Goal: Task Accomplishment & Management: Use online tool/utility

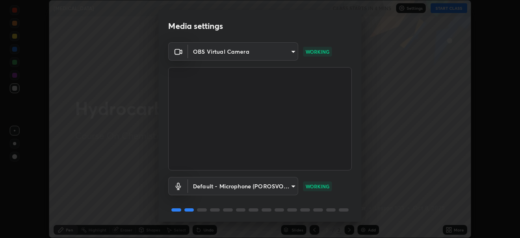
scroll to position [29, 0]
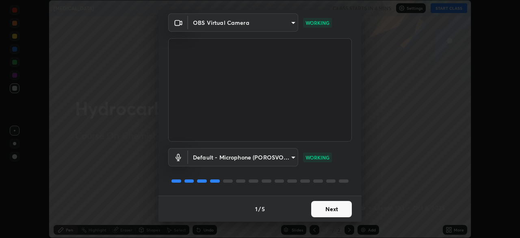
click at [323, 211] on button "Next" at bounding box center [331, 209] width 41 height 16
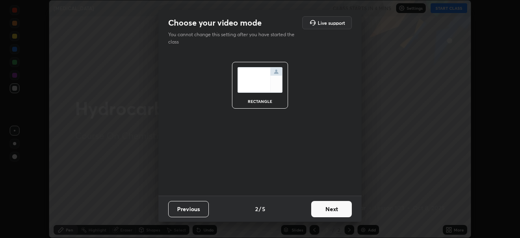
scroll to position [0, 0]
click at [324, 213] on button "Next" at bounding box center [331, 209] width 41 height 16
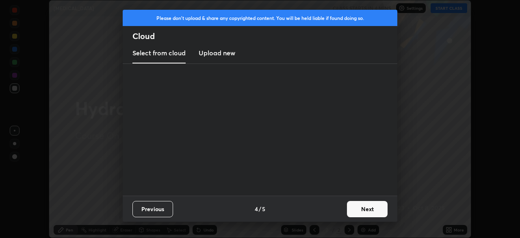
click at [325, 215] on div "Previous 4 / 5 Next" at bounding box center [260, 208] width 275 height 26
click at [325, 217] on div "Previous 4 / 5 Next" at bounding box center [260, 208] width 275 height 26
click at [355, 208] on button "Next" at bounding box center [367, 209] width 41 height 16
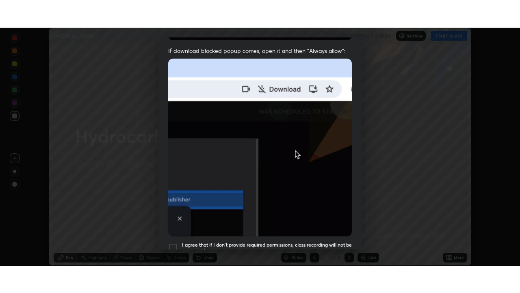
scroll to position [195, 0]
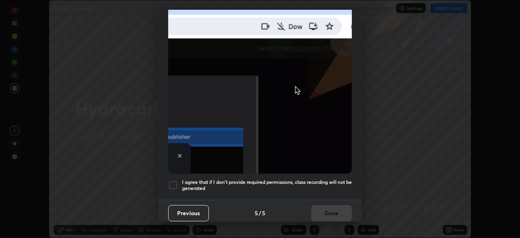
click at [172, 180] on div at bounding box center [173, 185] width 10 height 10
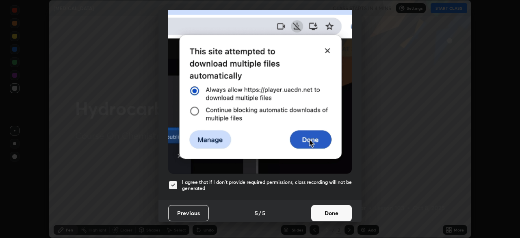
click at [323, 208] on button "Done" at bounding box center [331, 213] width 41 height 16
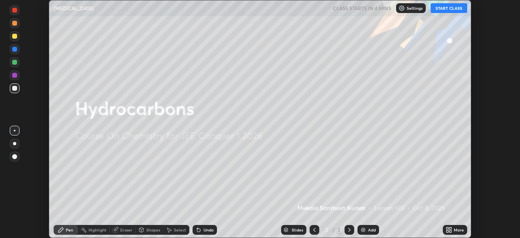
click at [458, 230] on div "More" at bounding box center [459, 230] width 10 height 4
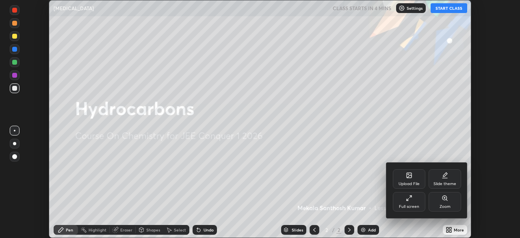
click at [417, 204] on div "Full screen" at bounding box center [409, 206] width 20 height 4
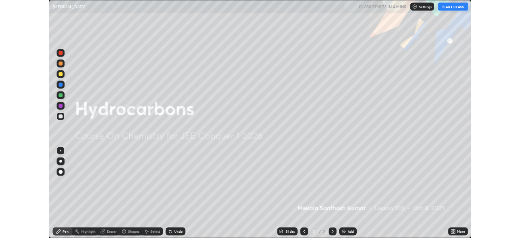
scroll to position [293, 520]
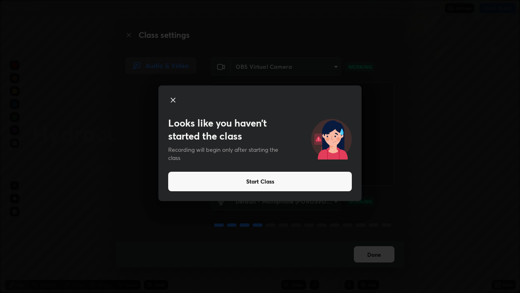
click at [345, 182] on button "Start Class" at bounding box center [260, 181] width 184 height 20
click at [323, 179] on video at bounding box center [303, 133] width 184 height 103
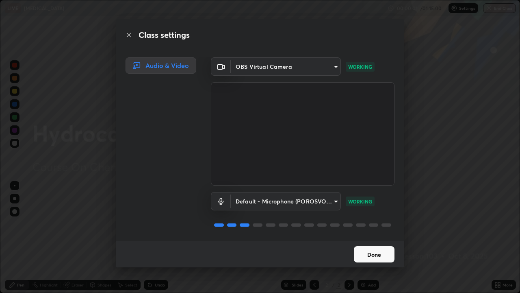
click at [377, 237] on button "Done" at bounding box center [374, 254] width 41 height 16
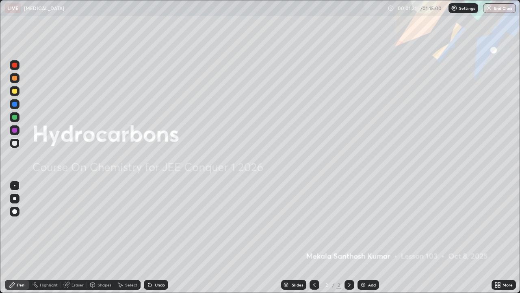
click at [370, 237] on div "Add" at bounding box center [372, 284] width 8 height 4
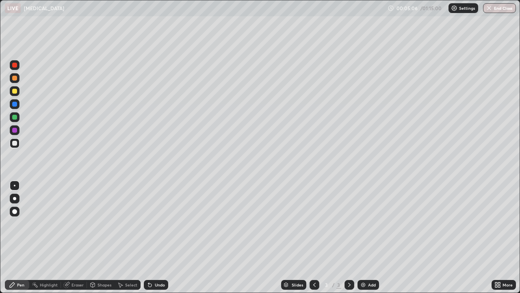
click at [362, 237] on img at bounding box center [363, 284] width 7 height 7
click at [149, 237] on icon at bounding box center [149, 284] width 3 height 3
click at [148, 237] on icon at bounding box center [148, 282] width 1 height 1
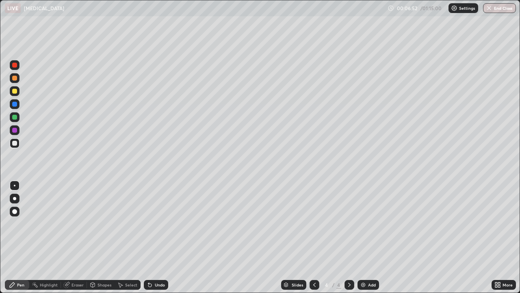
click at [148, 237] on icon at bounding box center [149, 284] width 3 height 3
click at [373, 237] on div "Add" at bounding box center [372, 284] width 8 height 4
click at [78, 237] on div "Eraser" at bounding box center [78, 284] width 12 height 4
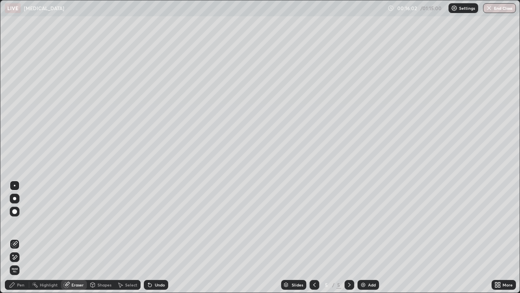
click at [21, 237] on div "Pen" at bounding box center [20, 284] width 7 height 4
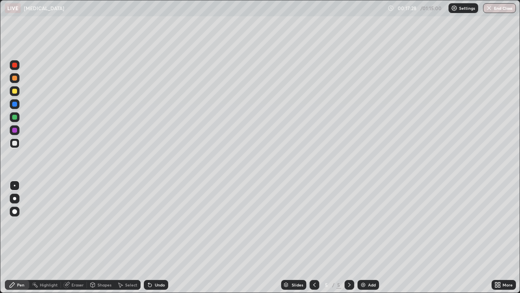
click at [372, 237] on div "Add" at bounding box center [372, 284] width 8 height 4
click at [371, 237] on div "Add" at bounding box center [369, 285] width 22 height 10
click at [20, 237] on div "Pen" at bounding box center [20, 284] width 7 height 4
click at [370, 237] on div "Add" at bounding box center [369, 285] width 22 height 10
click at [76, 237] on div "Eraser" at bounding box center [78, 284] width 12 height 4
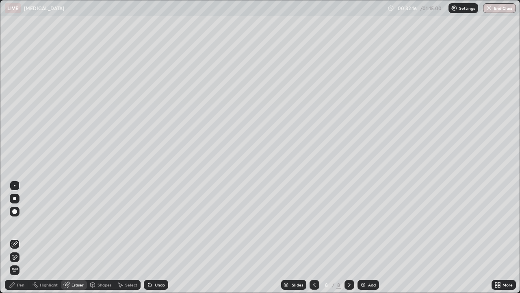
click at [18, 237] on div "Pen" at bounding box center [20, 284] width 7 height 4
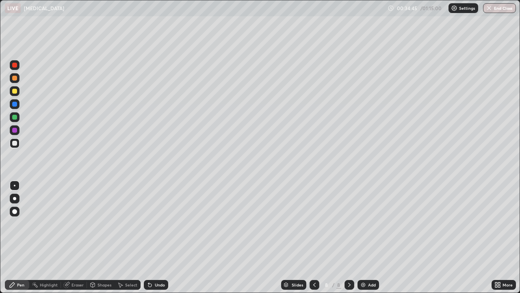
click at [373, 237] on div "Add" at bounding box center [369, 285] width 22 height 10
click at [17, 79] on div at bounding box center [14, 78] width 5 height 5
click at [371, 237] on div "Add" at bounding box center [369, 285] width 22 height 10
click at [15, 143] on div at bounding box center [14, 143] width 5 height 5
click at [368, 237] on div "Add" at bounding box center [372, 284] width 8 height 4
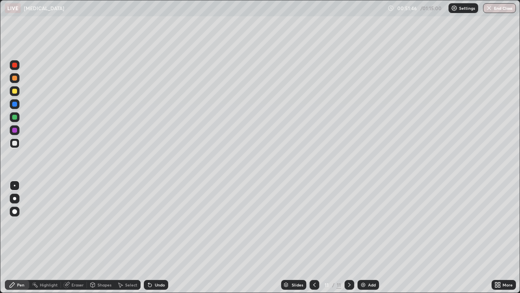
click at [102, 237] on div "Shapes" at bounding box center [105, 284] width 14 height 4
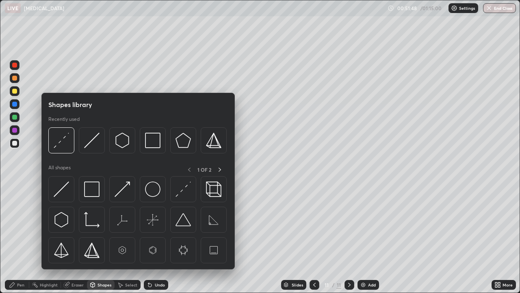
click at [79, 237] on div "Eraser" at bounding box center [78, 284] width 12 height 4
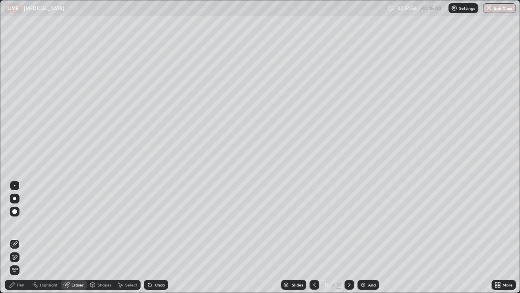
click at [21, 237] on div "Pen" at bounding box center [20, 284] width 7 height 4
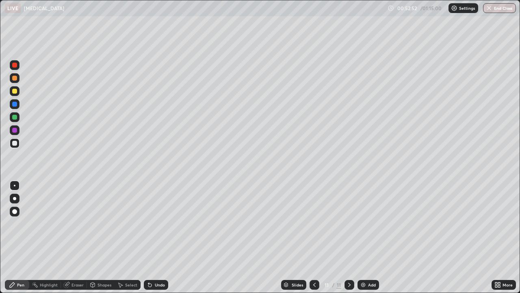
click at [251, 237] on div "Slides 11 / 11 Add" at bounding box center [329, 284] width 323 height 16
click at [250, 237] on div "Slides 11 / 11 Add" at bounding box center [329, 284] width 323 height 16
click at [247, 237] on div "Slides 11 / 11 Add" at bounding box center [329, 284] width 323 height 16
click at [360, 237] on img at bounding box center [363, 284] width 7 height 7
click at [15, 78] on div at bounding box center [14, 78] width 5 height 5
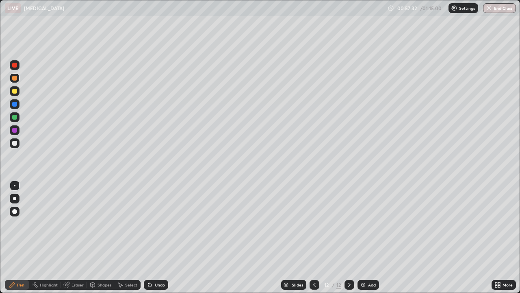
click at [77, 237] on div "Eraser" at bounding box center [74, 285] width 26 height 10
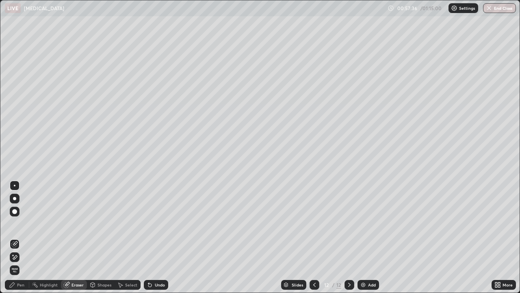
click at [24, 237] on div "Pen" at bounding box center [20, 284] width 7 height 4
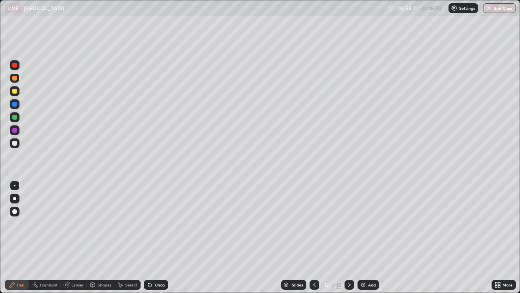
click at [129, 237] on div "Select" at bounding box center [131, 284] width 12 height 4
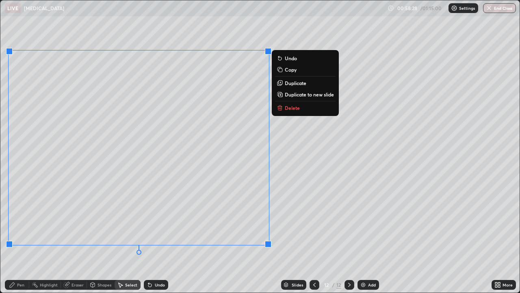
click at [307, 186] on div "0 ° Undo Copy Duplicate Duplicate to new slide Delete" at bounding box center [259, 146] width 519 height 292
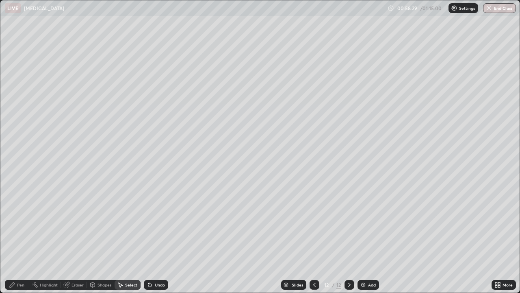
click at [24, 237] on div "Pen" at bounding box center [17, 285] width 24 height 10
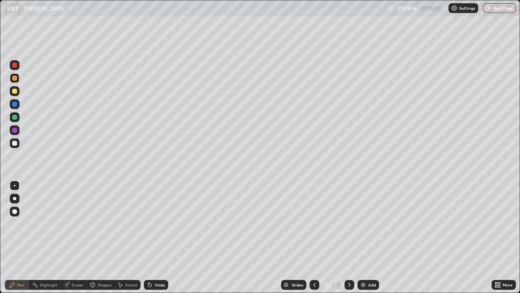
click at [368, 237] on div "Add" at bounding box center [372, 284] width 8 height 4
click at [369, 237] on div "Add" at bounding box center [372, 284] width 8 height 4
click at [13, 146] on div at bounding box center [15, 143] width 10 height 10
click at [72, 237] on div "Eraser" at bounding box center [78, 284] width 12 height 4
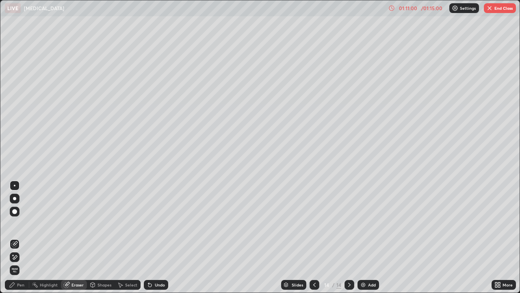
click at [24, 237] on div "Pen" at bounding box center [20, 284] width 7 height 4
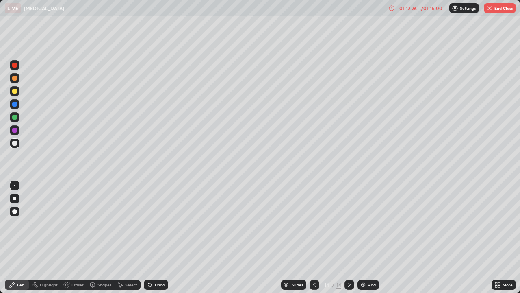
click at [314, 237] on icon at bounding box center [314, 284] width 7 height 7
click at [349, 237] on icon at bounding box center [349, 284] width 7 height 7
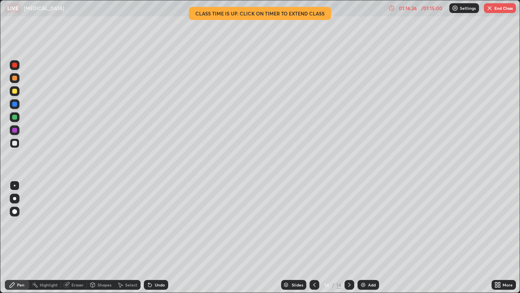
click at [371, 237] on div "Add" at bounding box center [372, 284] width 8 height 4
click at [72, 237] on div "Eraser" at bounding box center [74, 285] width 26 height 10
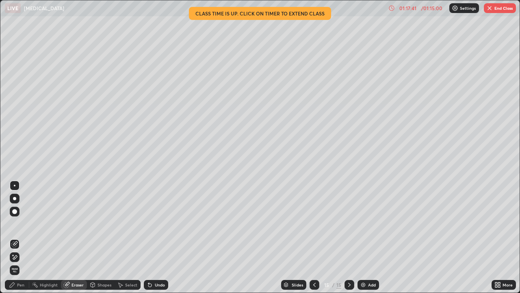
click at [25, 237] on div "Pen" at bounding box center [17, 285] width 24 height 10
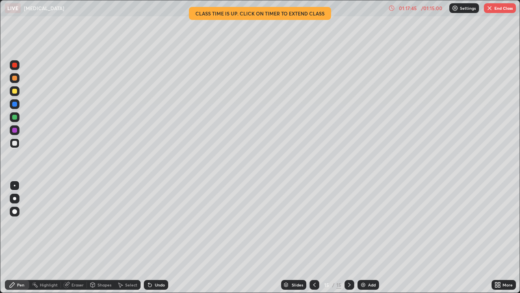
click at [77, 237] on div "Eraser" at bounding box center [78, 284] width 12 height 4
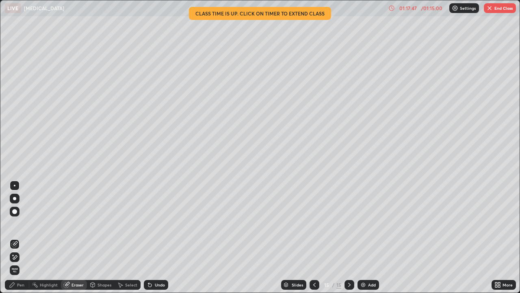
click at [22, 237] on div "Pen" at bounding box center [20, 284] width 7 height 4
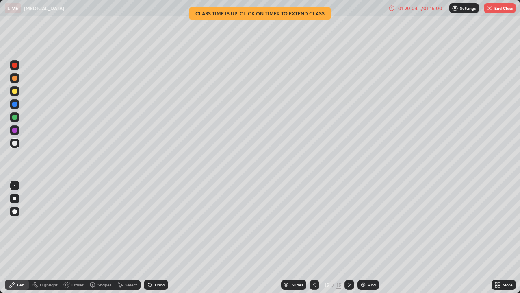
click at [508, 8] on button "End Class" at bounding box center [500, 8] width 32 height 10
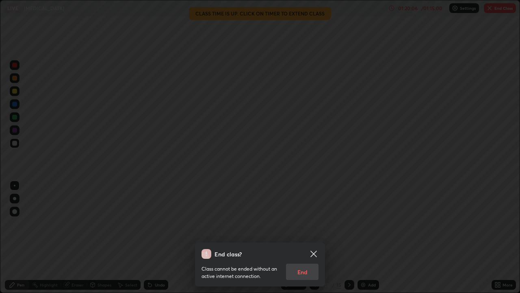
click at [304, 237] on div "Class cannot be ended without an active internet connection. End" at bounding box center [260, 268] width 117 height 21
click at [322, 200] on div "End class? Class cannot be ended without an active internet connection. End" at bounding box center [260, 146] width 520 height 293
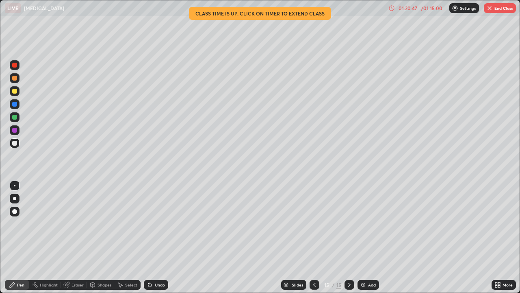
click at [508, 11] on button "End Class" at bounding box center [500, 8] width 32 height 10
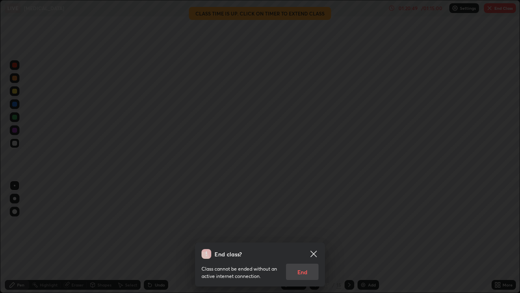
click at [310, 237] on div "Class cannot be ended without an active internet connection. End" at bounding box center [260, 268] width 117 height 21
click at [302, 237] on div "Class cannot be ended without an active internet connection. End" at bounding box center [260, 268] width 117 height 21
click at [300, 237] on div "Class cannot be ended without an active internet connection. End" at bounding box center [260, 268] width 117 height 21
click at [297, 237] on div "Class cannot be ended without an active internet connection. End" at bounding box center [260, 268] width 117 height 21
click at [300, 237] on div "Class cannot be ended without an active internet connection. End" at bounding box center [260, 268] width 117 height 21
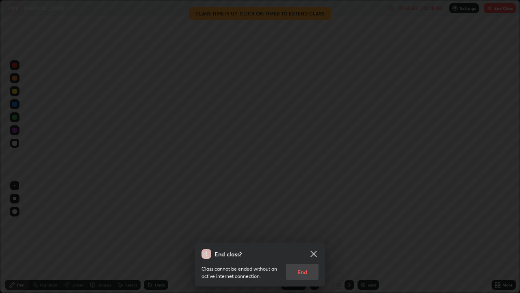
click at [302, 237] on div "Class cannot be ended without an active internet connection. End" at bounding box center [260, 268] width 117 height 21
click at [303, 237] on div "Class cannot be ended without an active internet connection. End" at bounding box center [260, 268] width 117 height 21
click at [306, 237] on div "Class cannot be ended without an active internet connection. End" at bounding box center [260, 268] width 117 height 21
click at [307, 237] on div "Class cannot be ended without an active internet connection. End" at bounding box center [260, 268] width 117 height 21
click at [308, 237] on div "Class cannot be ended without an active internet connection. End" at bounding box center [260, 268] width 117 height 21
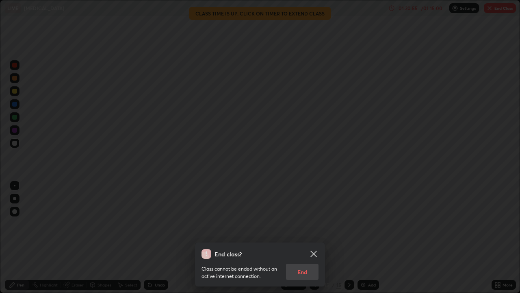
click at [217, 178] on div "End class? Class cannot be ended without an active internet connection. End" at bounding box center [260, 146] width 520 height 293
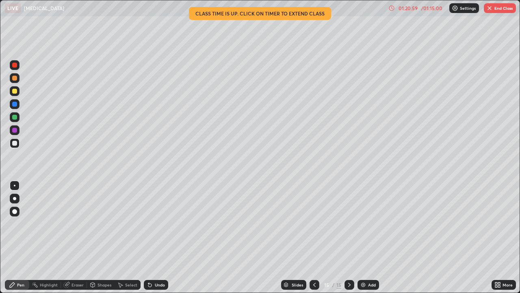
click at [506, 237] on div "More" at bounding box center [508, 284] width 10 height 4
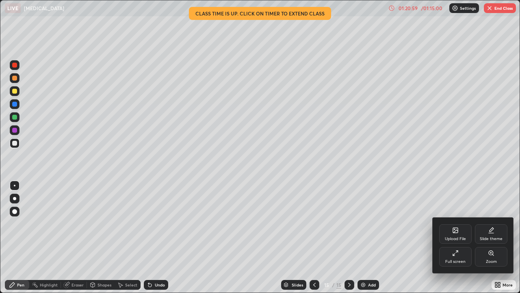
click at [461, 237] on div "Full screen" at bounding box center [455, 257] width 33 height 20
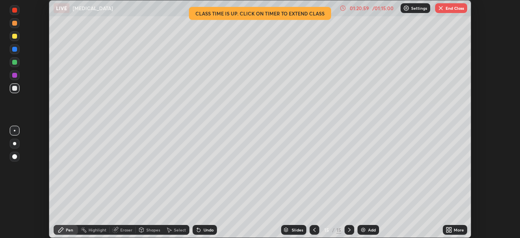
scroll to position [40398, 40116]
click at [456, 11] on button "End Class" at bounding box center [451, 8] width 32 height 10
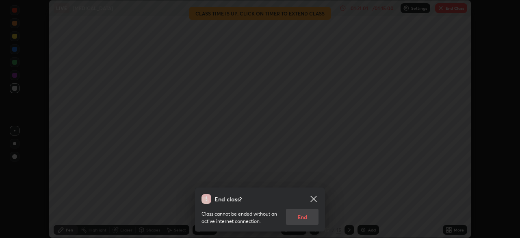
click at [306, 218] on div "Class cannot be ended without an active internet connection. End" at bounding box center [260, 214] width 117 height 21
click at [304, 217] on div "Class cannot be ended without an active internet connection. End" at bounding box center [260, 214] width 117 height 21
click at [306, 216] on div "Class cannot be ended without an active internet connection. End" at bounding box center [260, 214] width 117 height 21
click at [307, 216] on div "Class cannot be ended without an active internet connection. End" at bounding box center [260, 214] width 117 height 21
click at [308, 217] on div "Class cannot be ended without an active internet connection. End" at bounding box center [260, 214] width 117 height 21
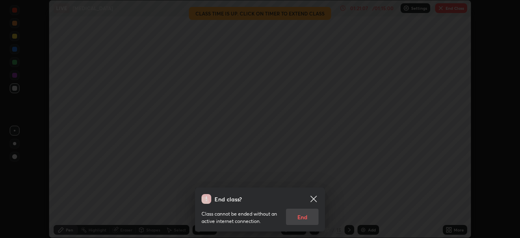
click at [305, 215] on div "Class cannot be ended without an active internet connection. End" at bounding box center [260, 214] width 117 height 21
click at [308, 218] on div "Class cannot be ended without an active internet connection. End" at bounding box center [260, 214] width 117 height 21
click at [309, 218] on div "Class cannot be ended without an active internet connection. End" at bounding box center [260, 214] width 117 height 21
click at [310, 215] on div "Class cannot be ended without an active internet connection. End" at bounding box center [260, 214] width 117 height 21
click at [312, 214] on div "Class cannot be ended without an active internet connection. End" at bounding box center [260, 214] width 117 height 21
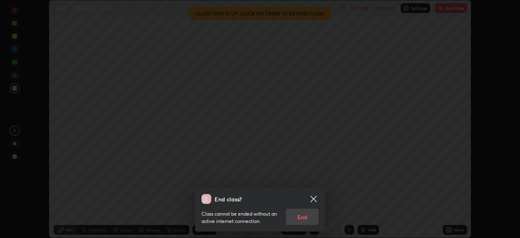
click at [312, 214] on div "Class cannot be ended without an active internet connection. End" at bounding box center [260, 214] width 117 height 21
click at [317, 198] on icon at bounding box center [314, 199] width 10 height 10
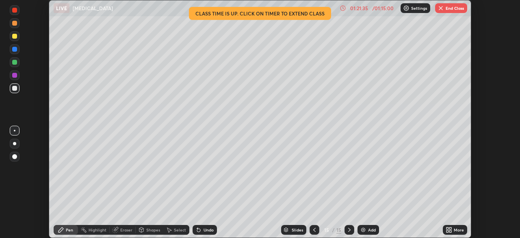
click at [454, 6] on button "End Class" at bounding box center [451, 8] width 32 height 10
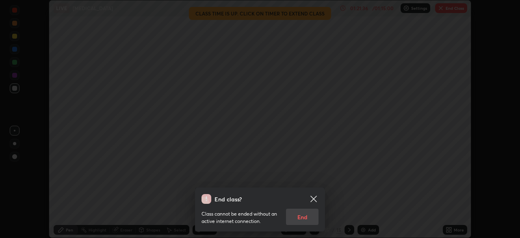
click at [309, 218] on div "Class cannot be ended without an active internet connection. End" at bounding box center [260, 214] width 117 height 21
click at [307, 217] on div "Class cannot be ended without an active internet connection. End" at bounding box center [260, 214] width 117 height 21
click at [311, 216] on div "Class cannot be ended without an active internet connection. End" at bounding box center [260, 214] width 117 height 21
click at [317, 196] on icon at bounding box center [314, 199] width 10 height 10
